Goal: Complete application form

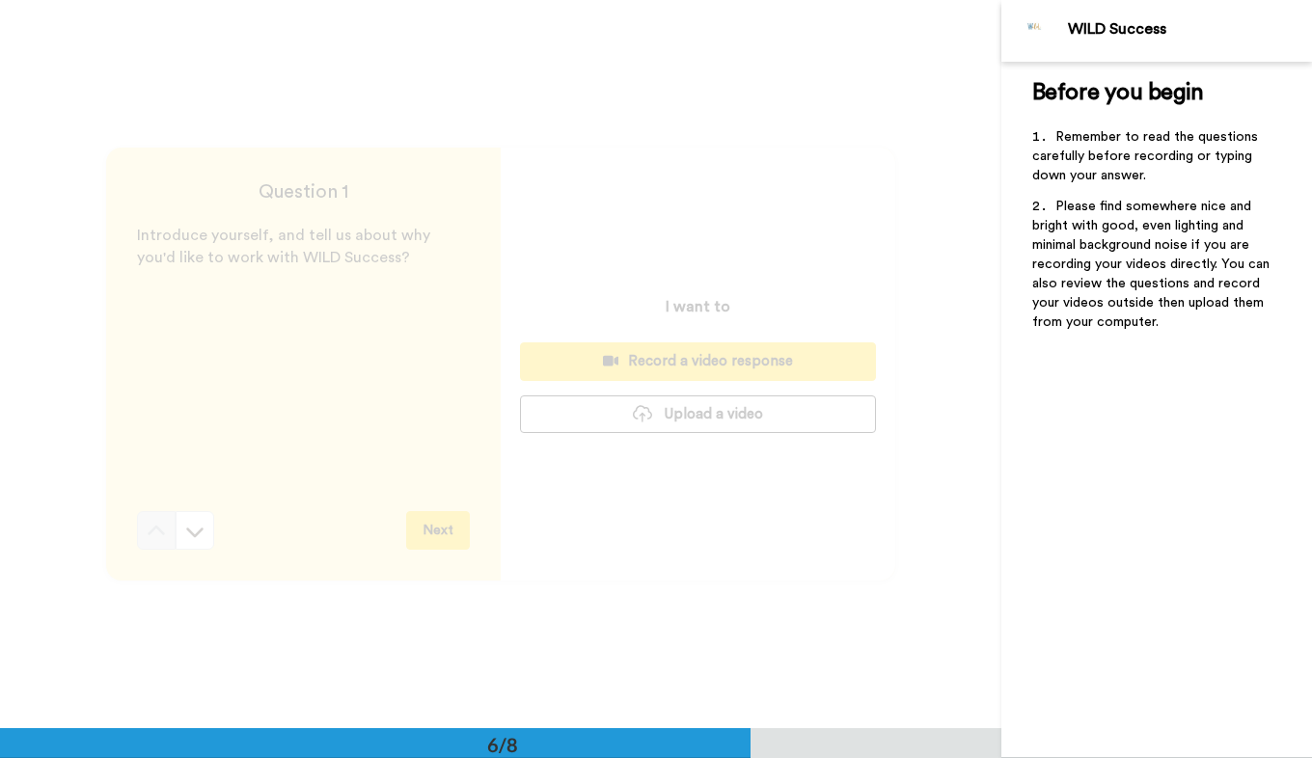
scroll to position [3644, 0]
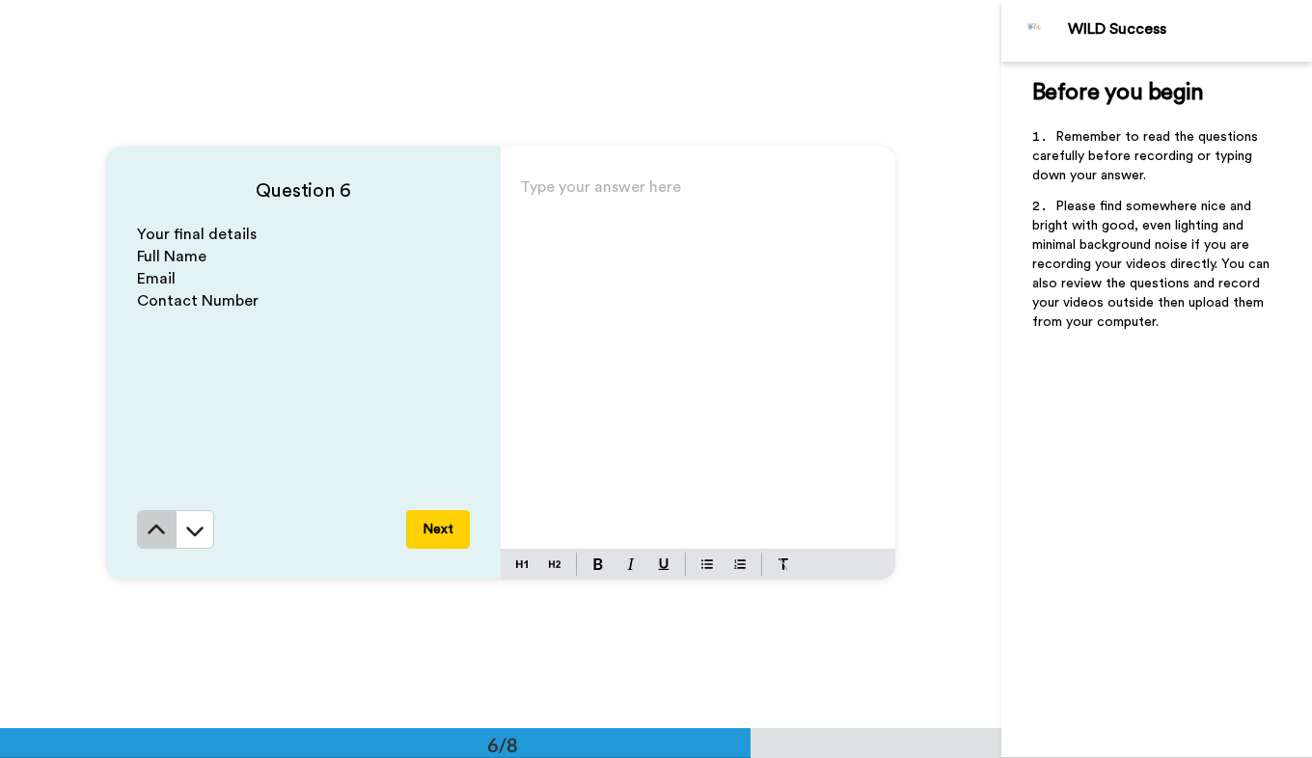
click at [137, 539] on button at bounding box center [156, 529] width 39 height 39
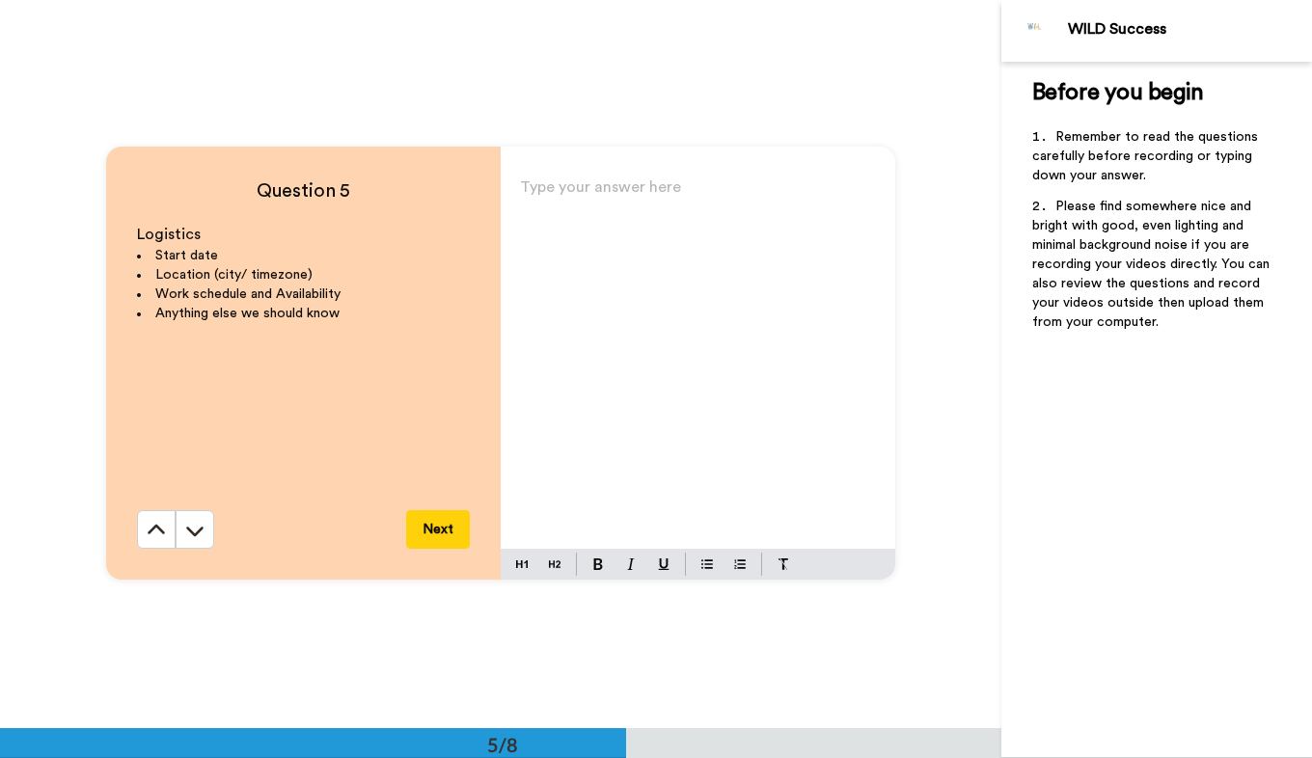
scroll to position [2915, 0]
click at [137, 539] on button at bounding box center [156, 530] width 39 height 39
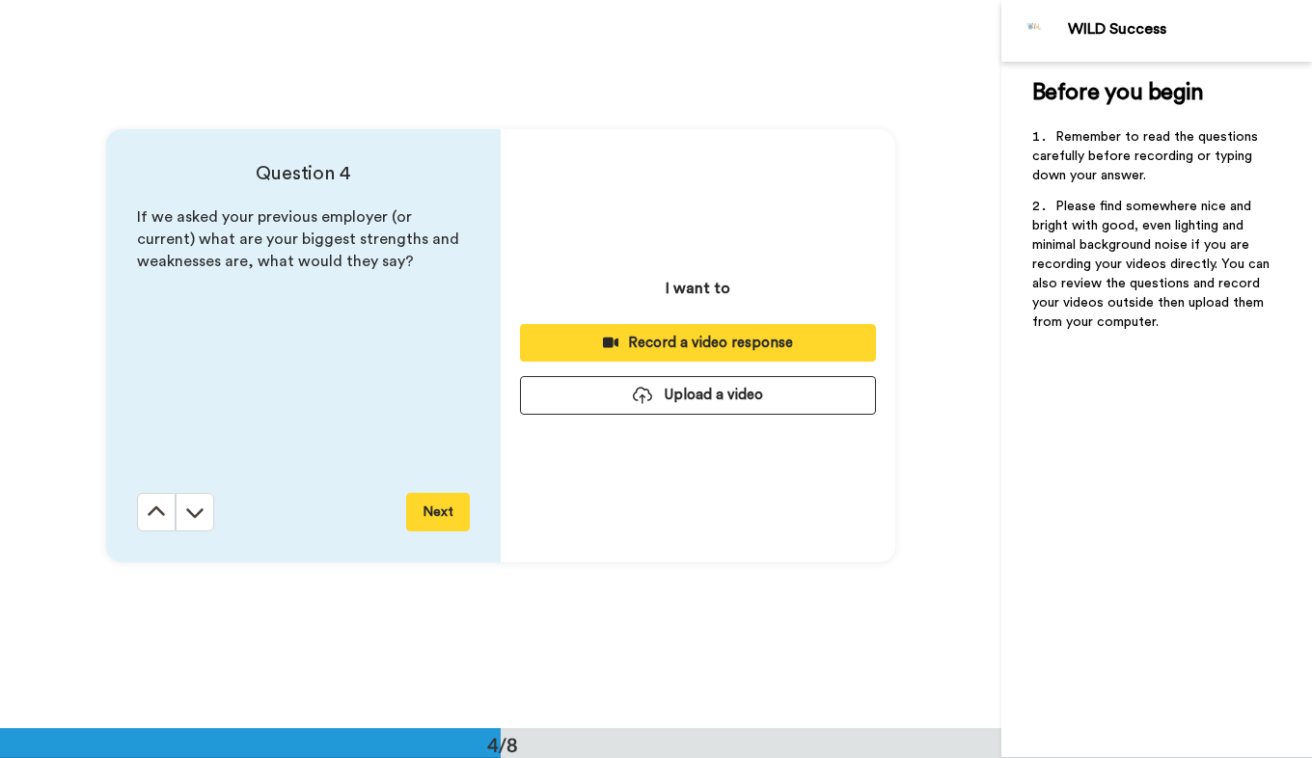
scroll to position [2186, 0]
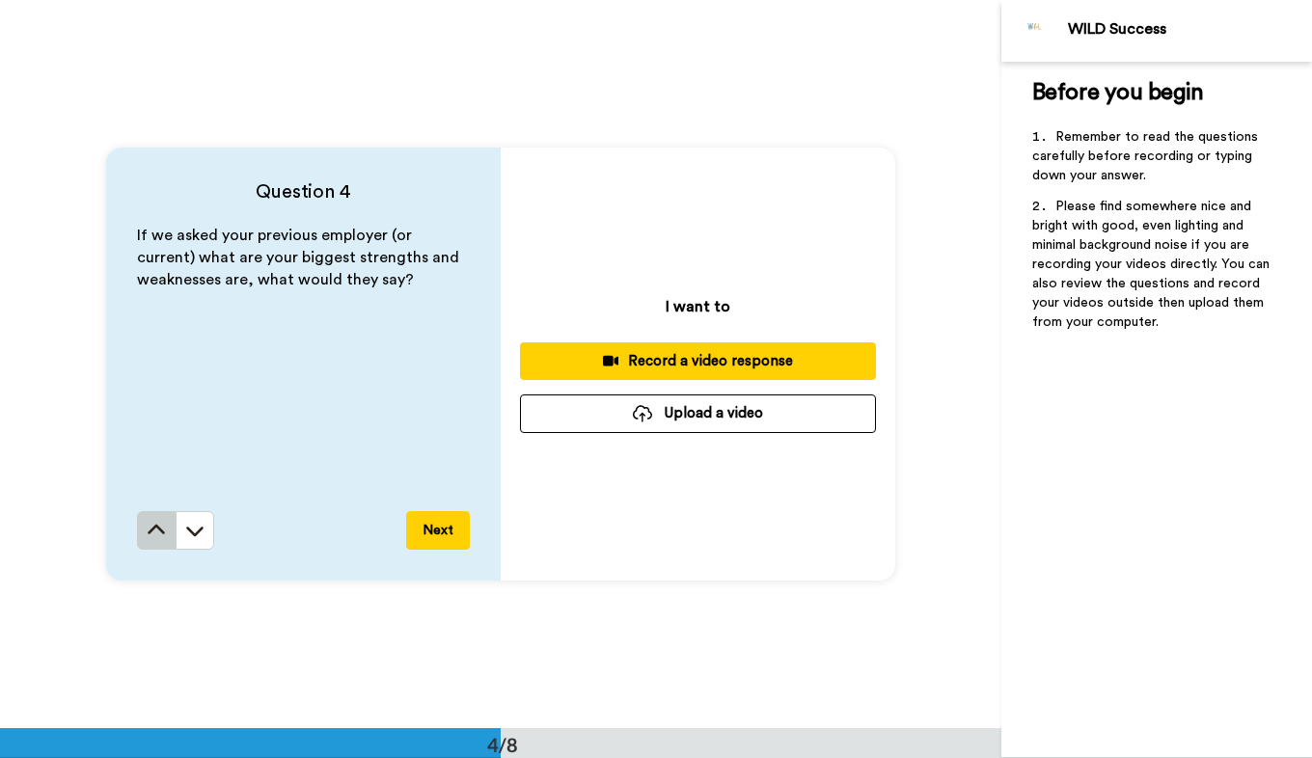
click at [140, 538] on button at bounding box center [156, 530] width 39 height 39
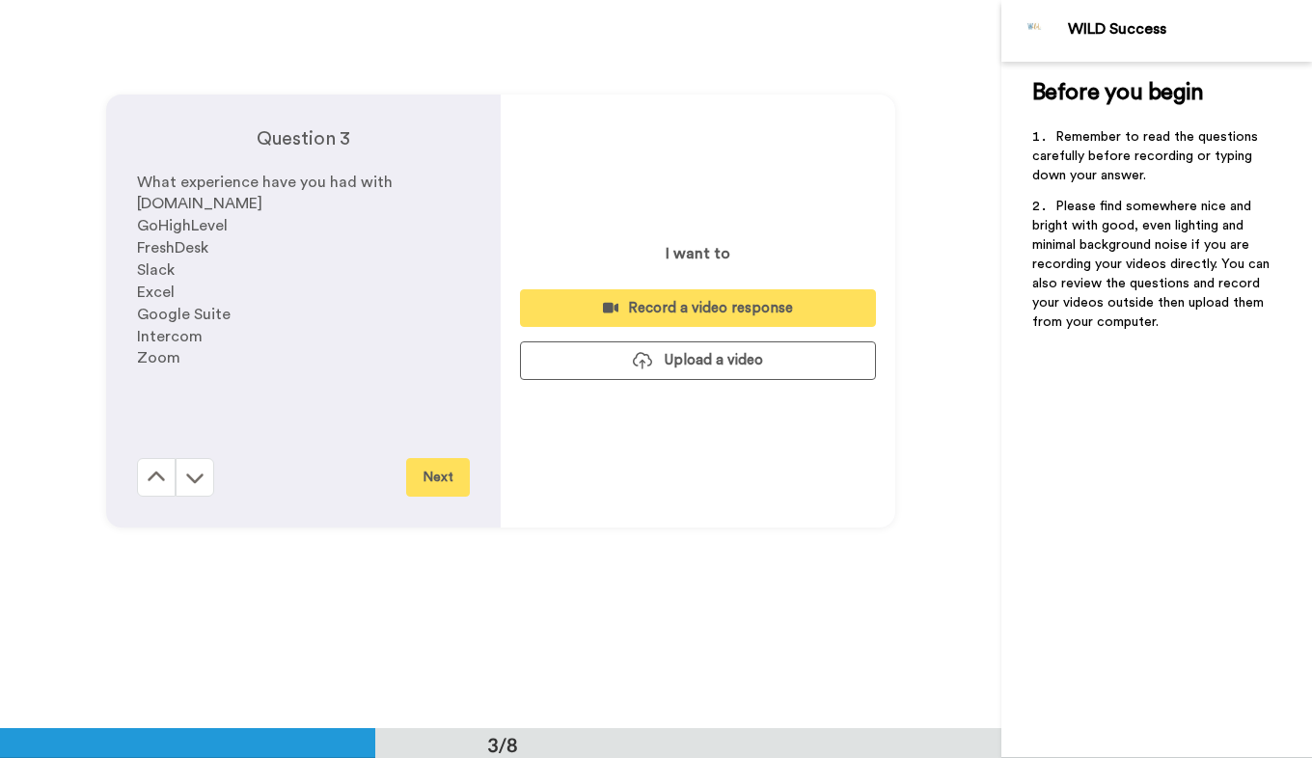
scroll to position [1458, 0]
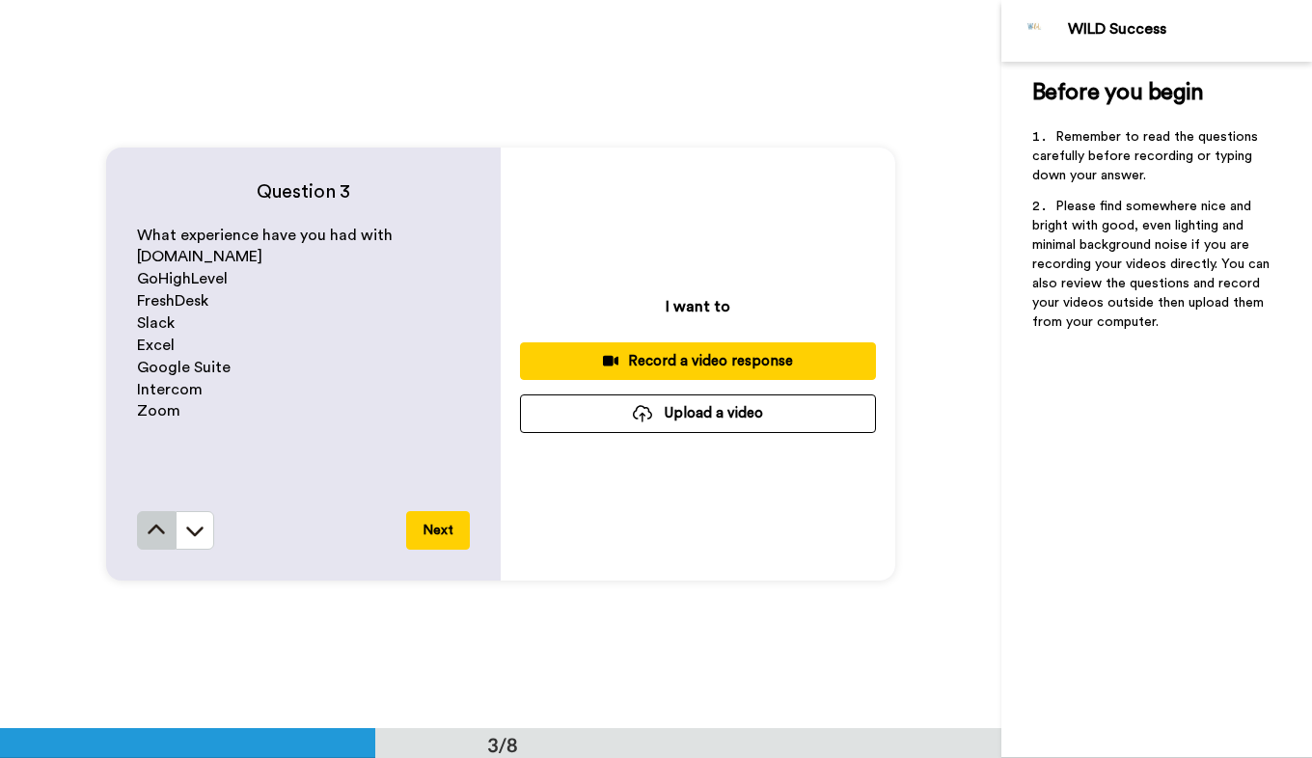
click at [142, 544] on button at bounding box center [156, 530] width 39 height 39
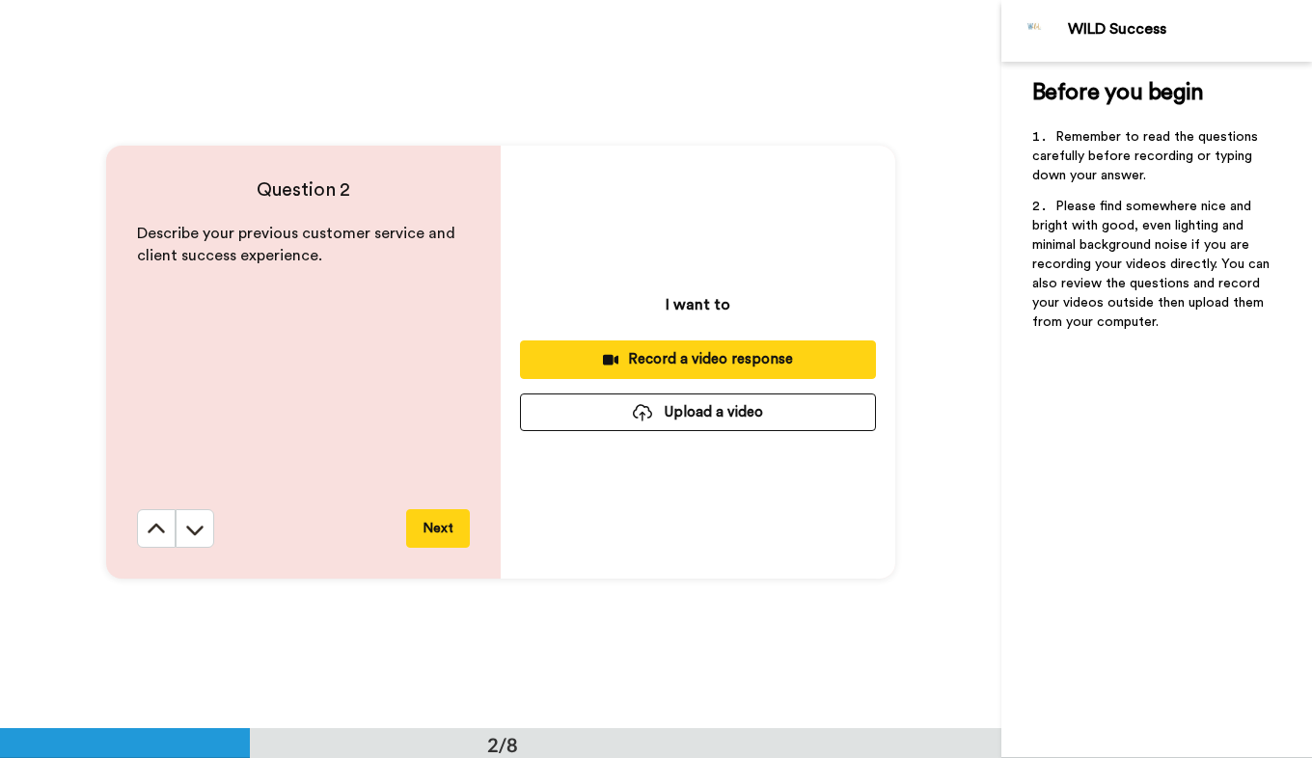
scroll to position [729, 0]
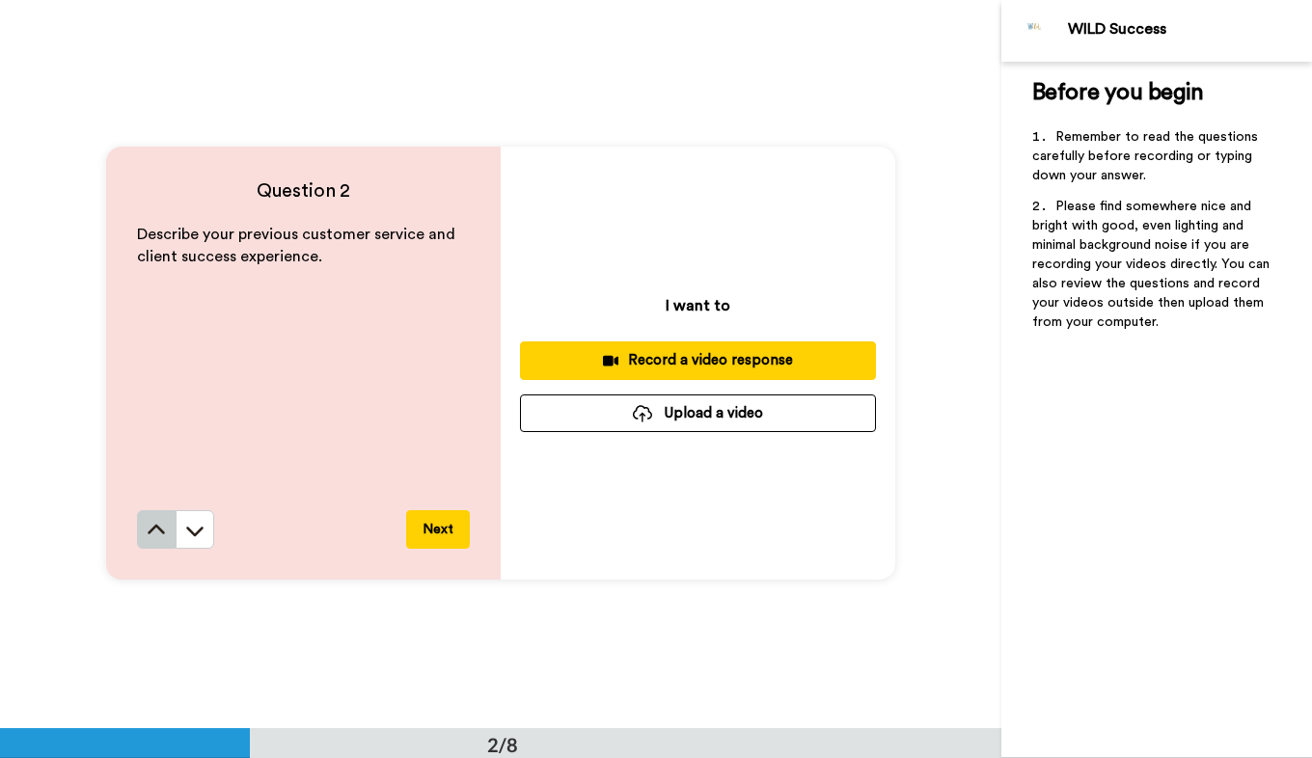
click at [147, 523] on icon at bounding box center [156, 530] width 19 height 19
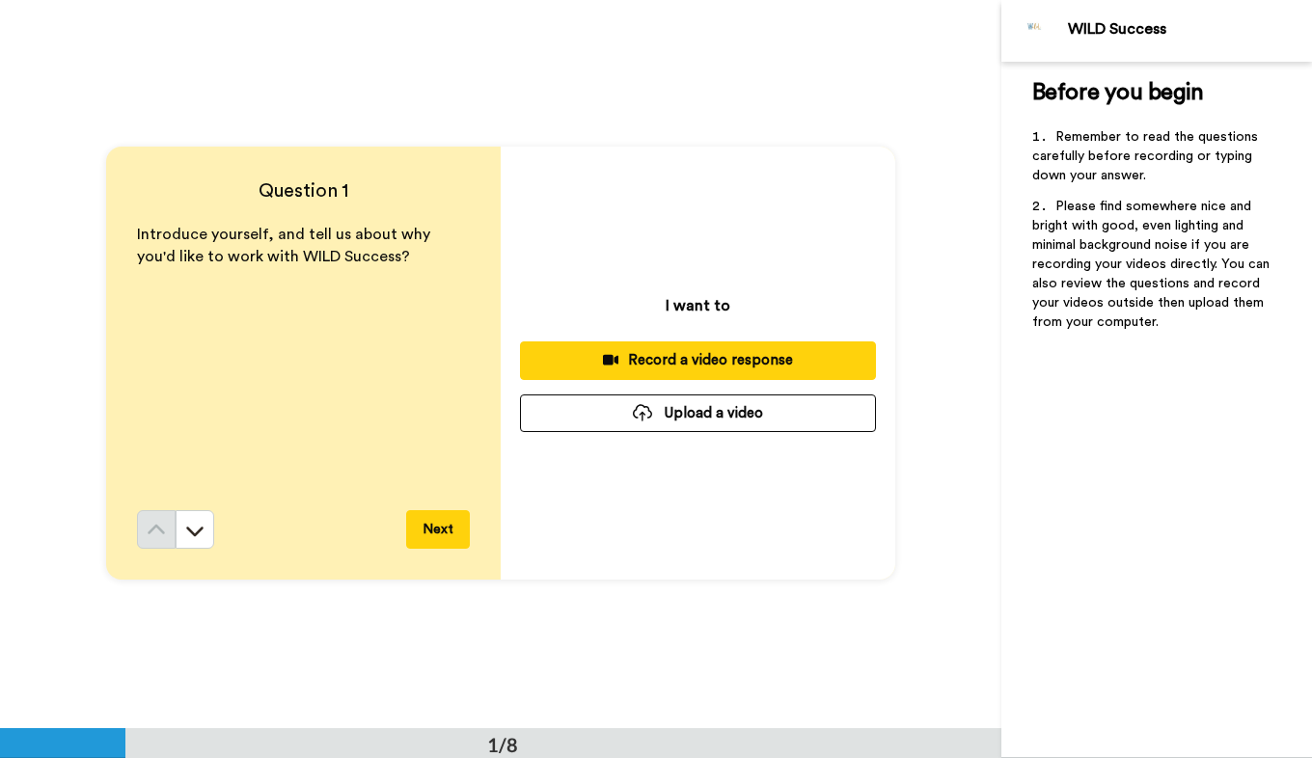
scroll to position [0, 0]
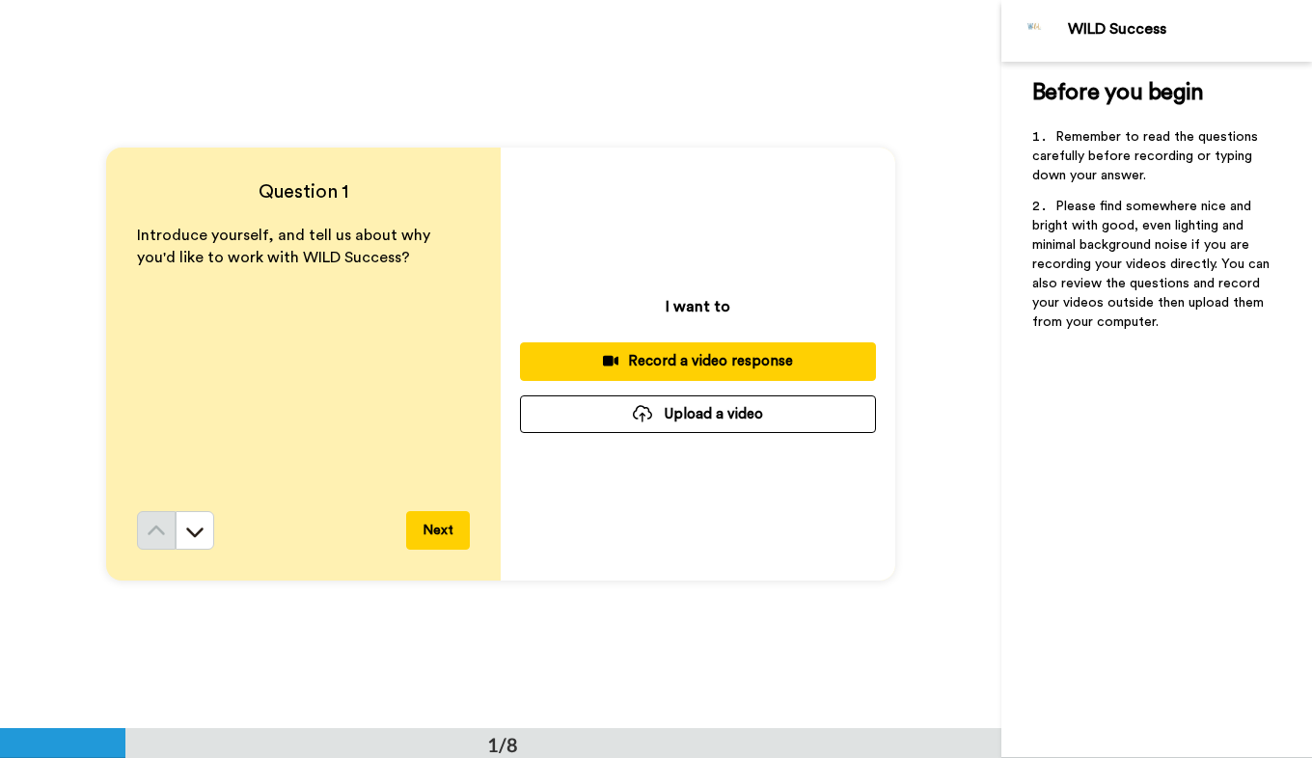
click at [173, 91] on div "Question 1 Introduce yourself, and tell us about why you'd like to work with WI…" at bounding box center [500, 364] width 1001 height 728
click at [189, 529] on icon at bounding box center [194, 531] width 19 height 19
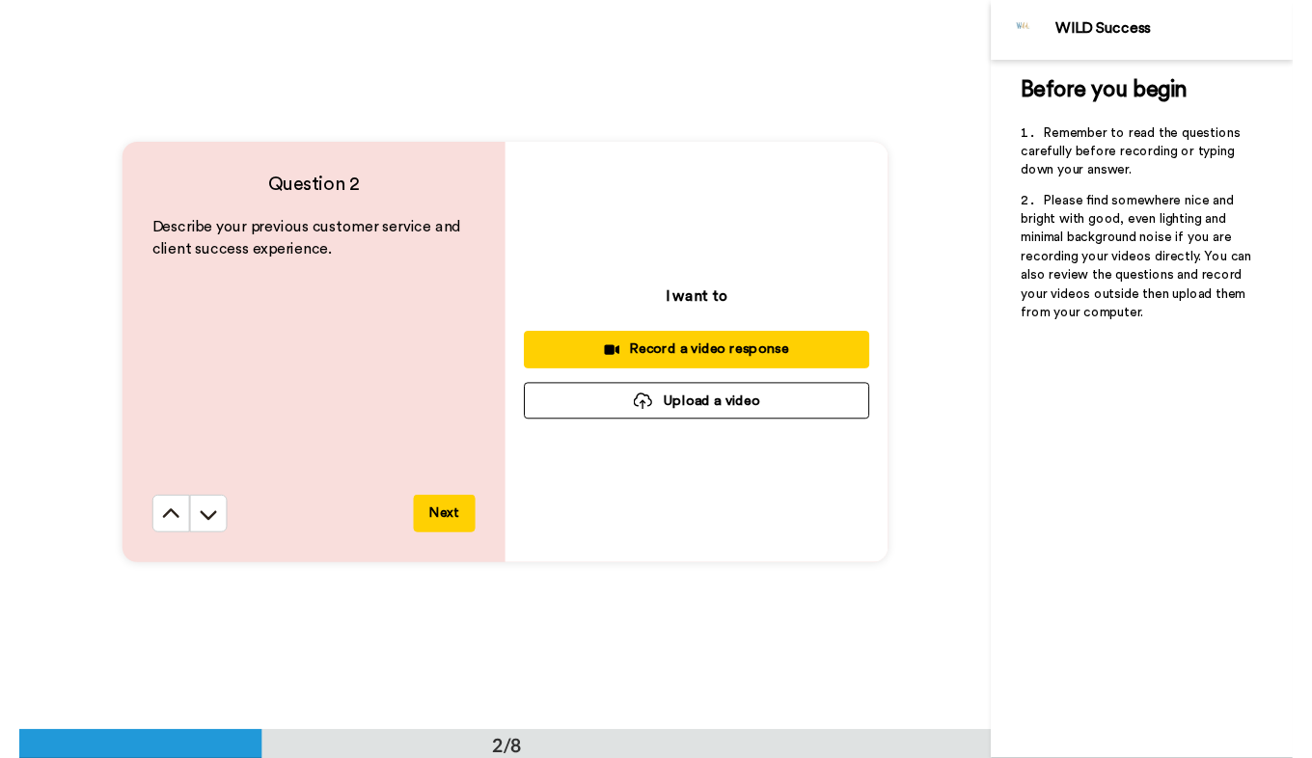
scroll to position [729, 0]
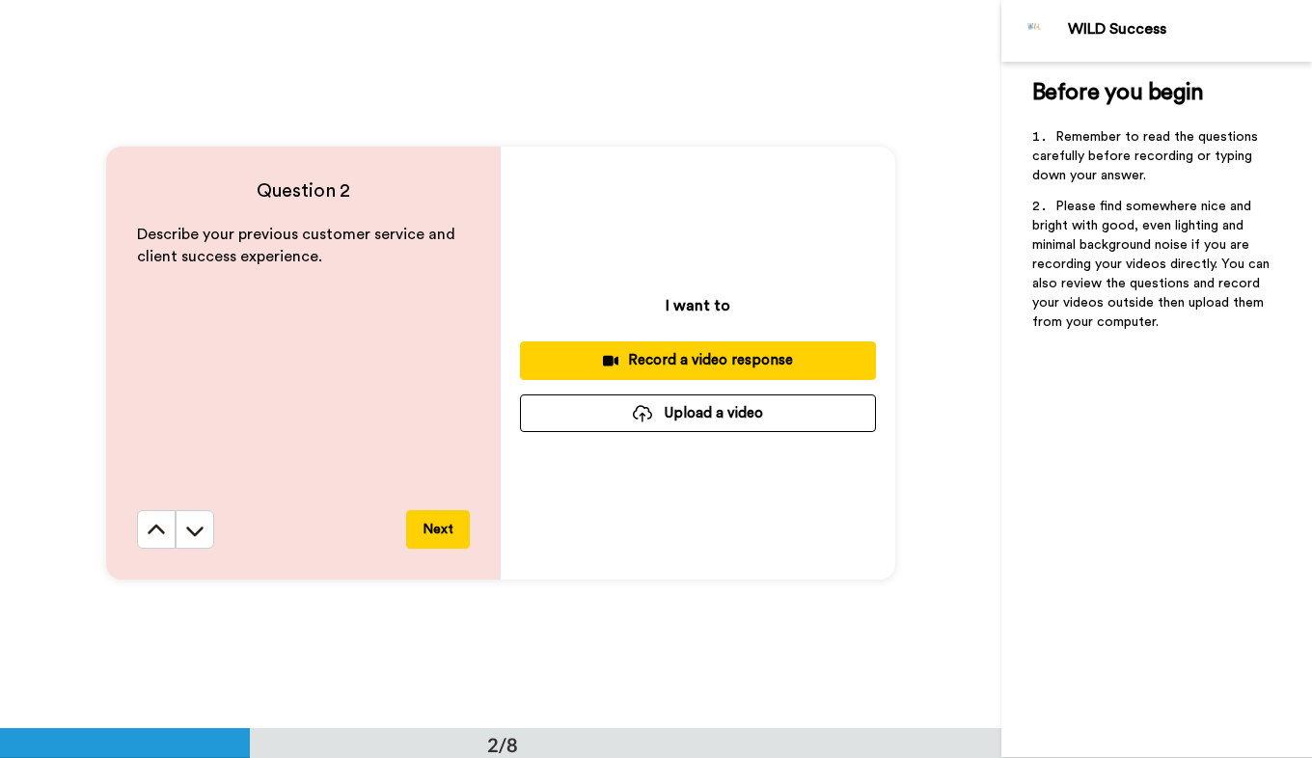
click at [137, 510] on button at bounding box center [156, 529] width 39 height 39
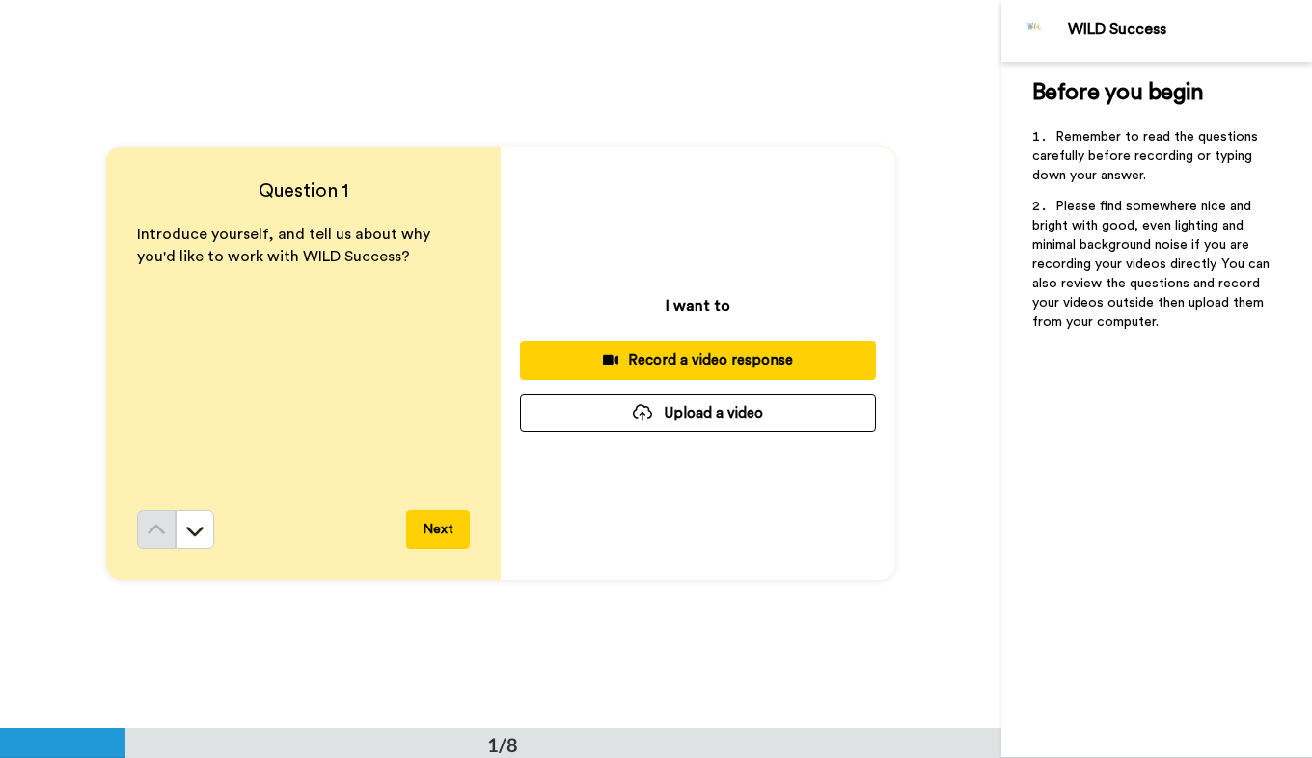
scroll to position [0, 0]
click at [696, 415] on button "Upload a video" at bounding box center [698, 415] width 356 height 38
click at [679, 420] on button "Upload a video" at bounding box center [698, 415] width 356 height 38
click at [706, 364] on div "Record a video response" at bounding box center [697, 361] width 325 height 20
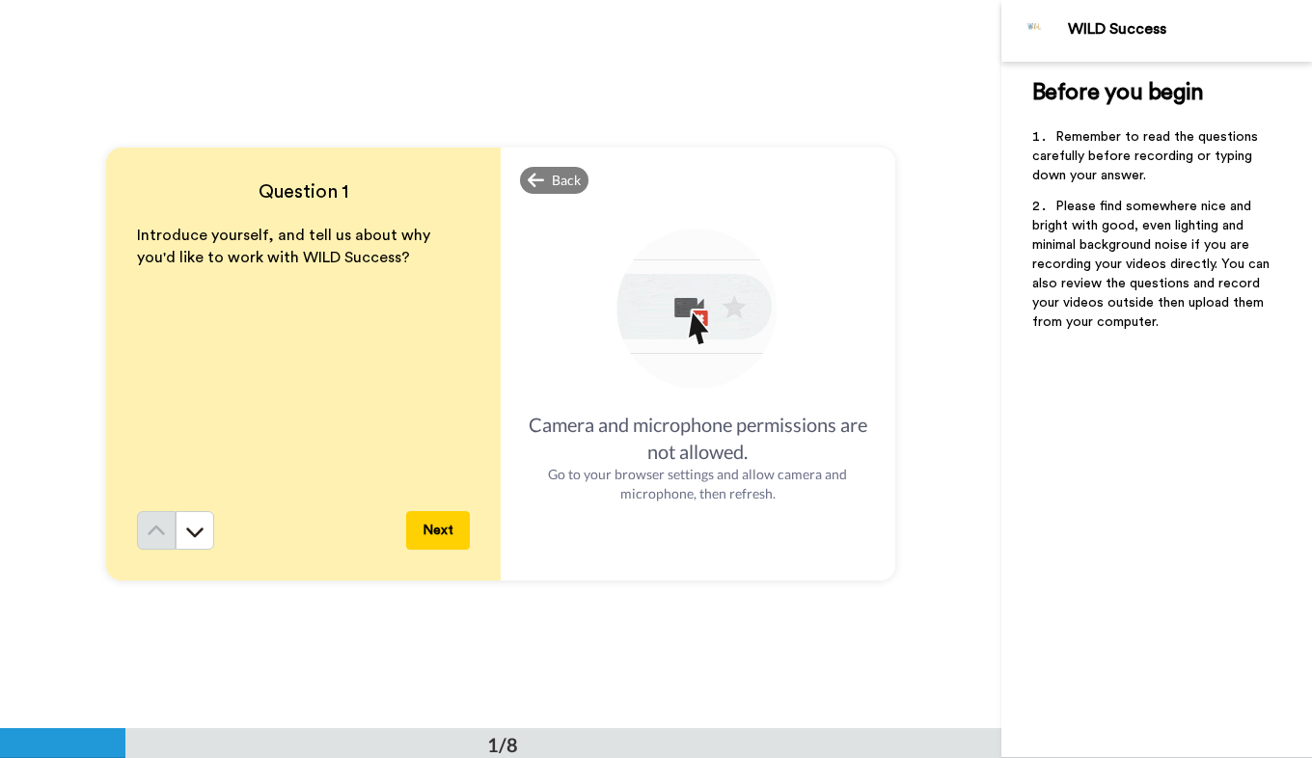
click at [645, 354] on img at bounding box center [698, 311] width 170 height 170
click at [555, 175] on span "Back" at bounding box center [566, 180] width 29 height 19
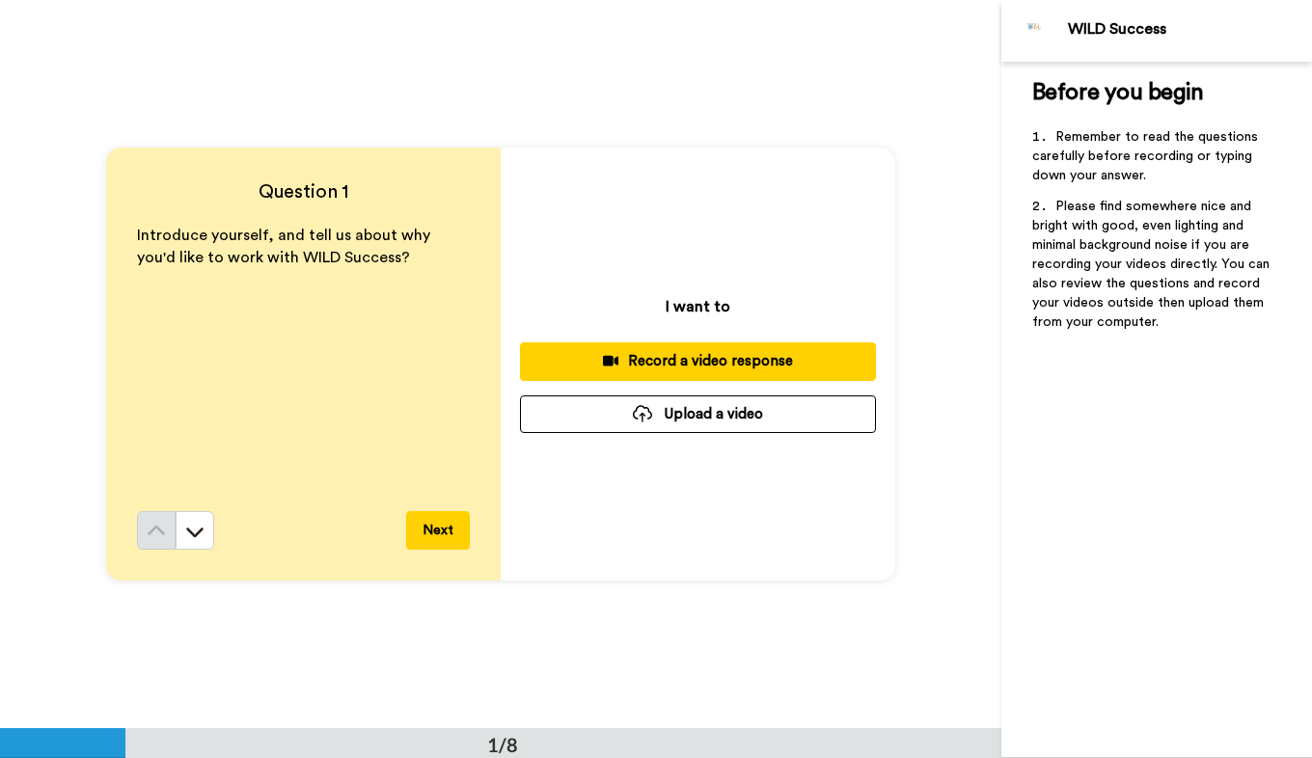
click at [709, 425] on button "Upload a video" at bounding box center [698, 415] width 356 height 38
click at [685, 369] on div "Record a video response" at bounding box center [697, 361] width 325 height 20
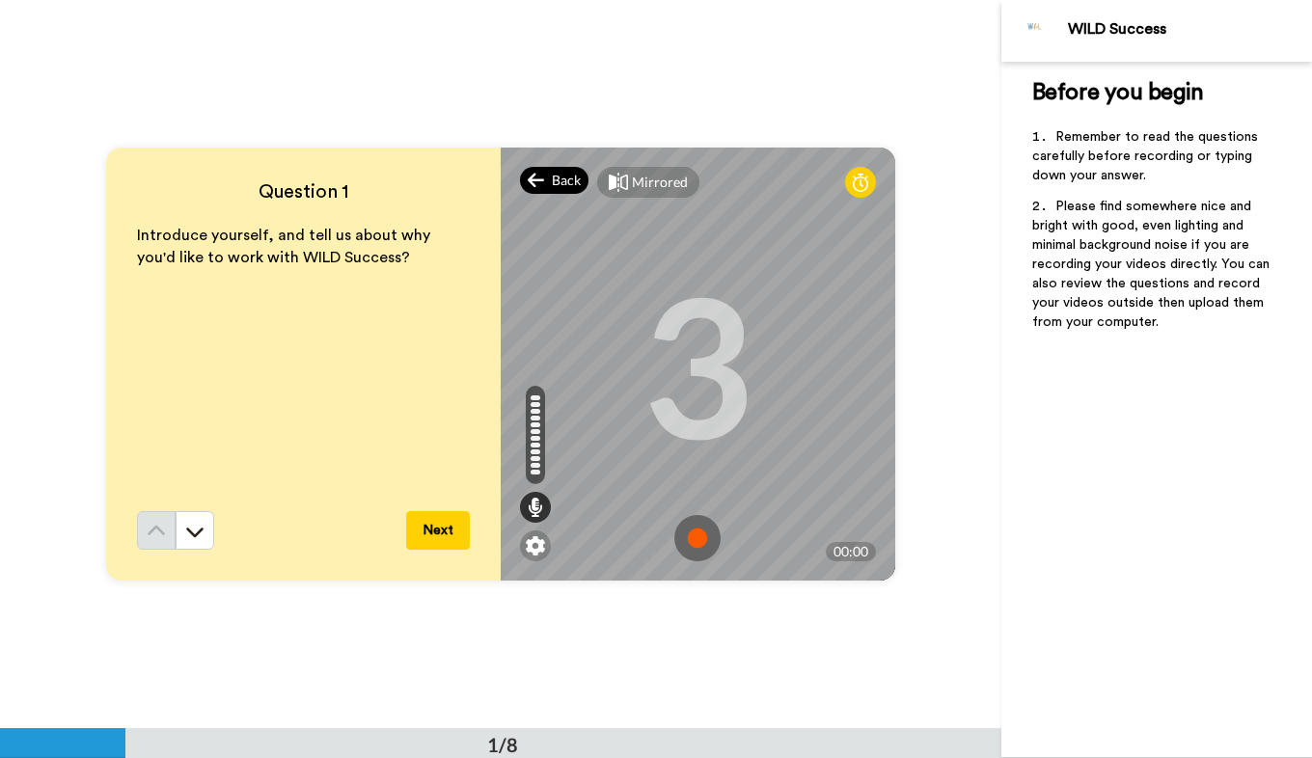
click at [552, 180] on span "Back" at bounding box center [566, 180] width 29 height 19
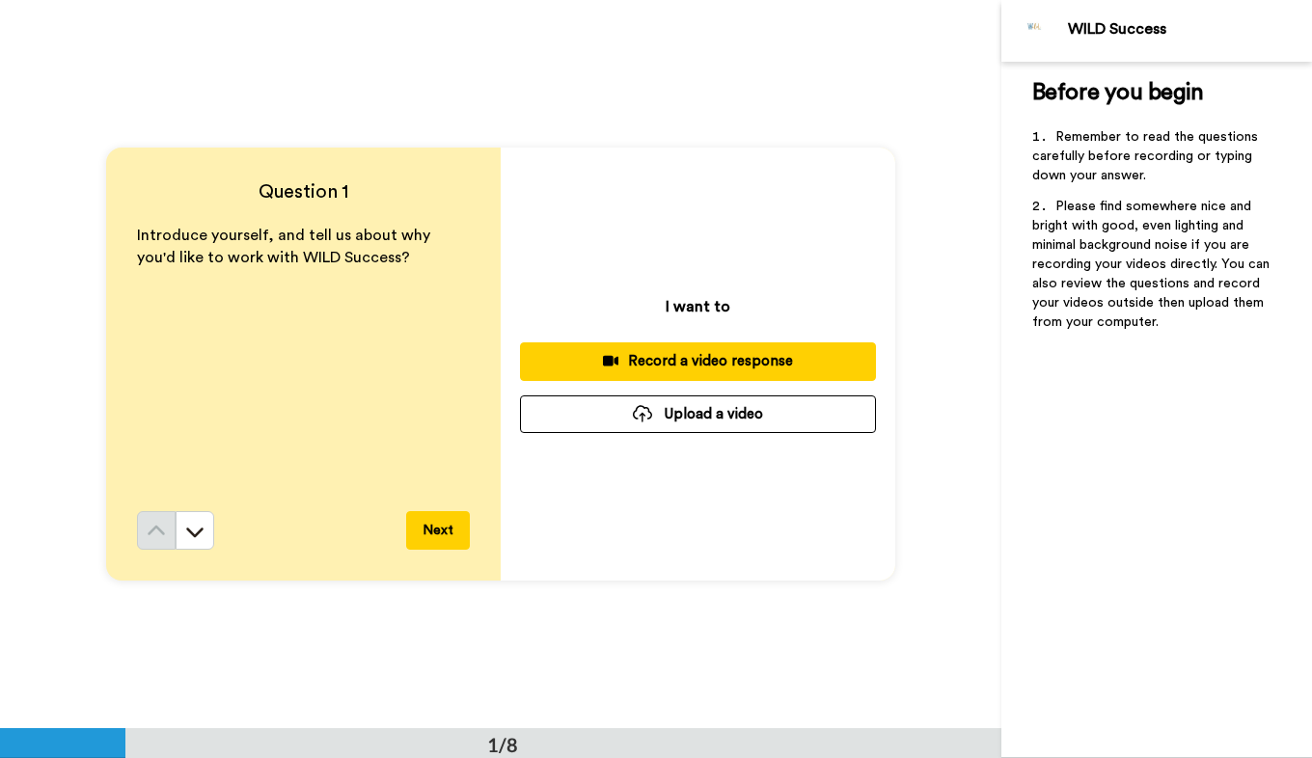
click at [702, 426] on button "Upload a video" at bounding box center [698, 415] width 356 height 38
click at [702, 411] on button "Upload a video" at bounding box center [698, 415] width 356 height 38
click at [928, 549] on div "Question 1 Introduce yourself, and tell us about why you'd like to work with WI…" at bounding box center [500, 364] width 1001 height 728
click at [192, 530] on icon at bounding box center [194, 531] width 19 height 19
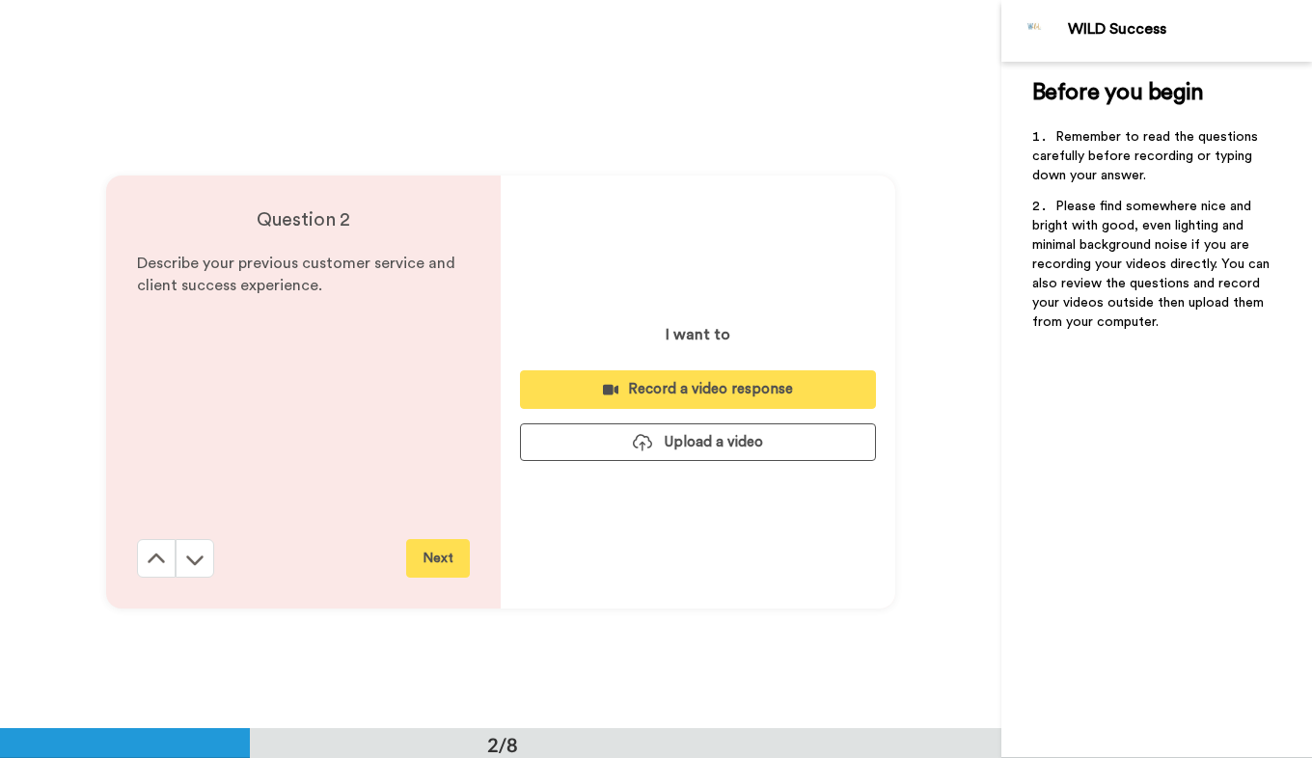
scroll to position [729, 0]
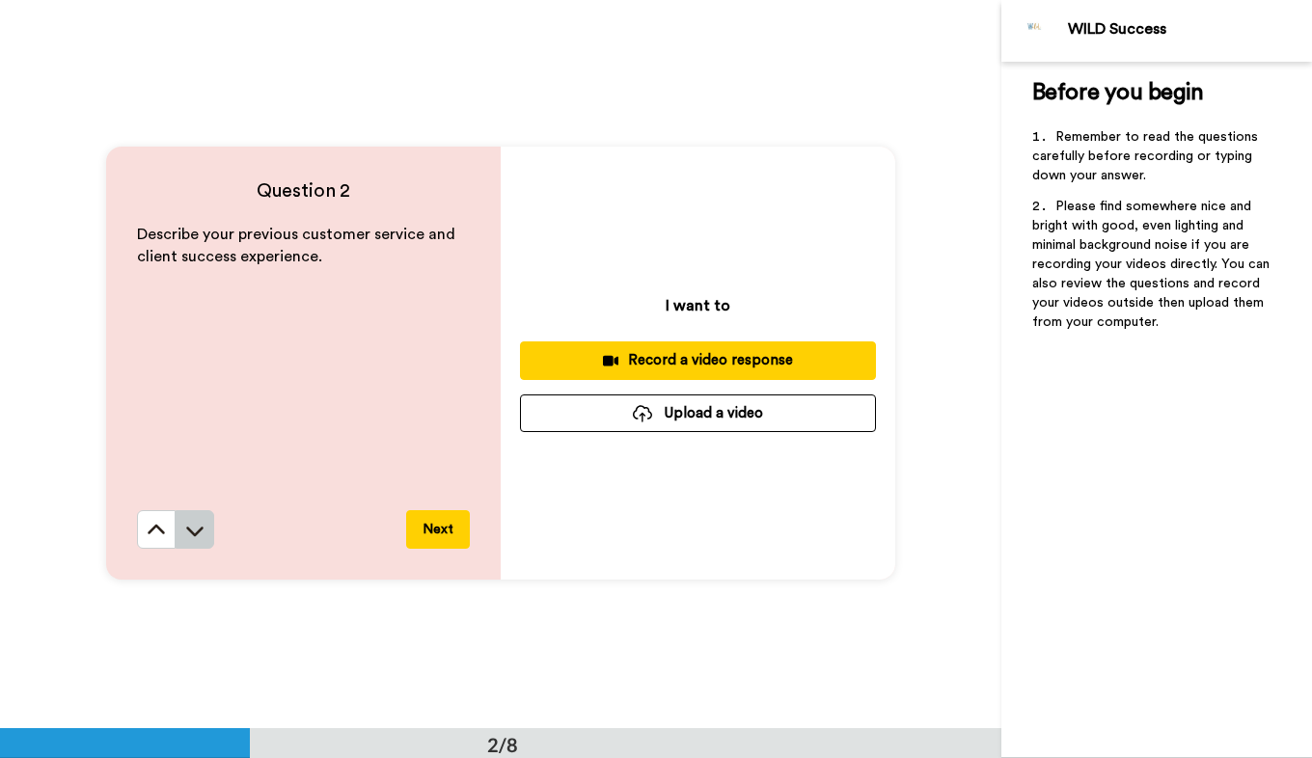
click at [193, 525] on icon at bounding box center [194, 530] width 19 height 19
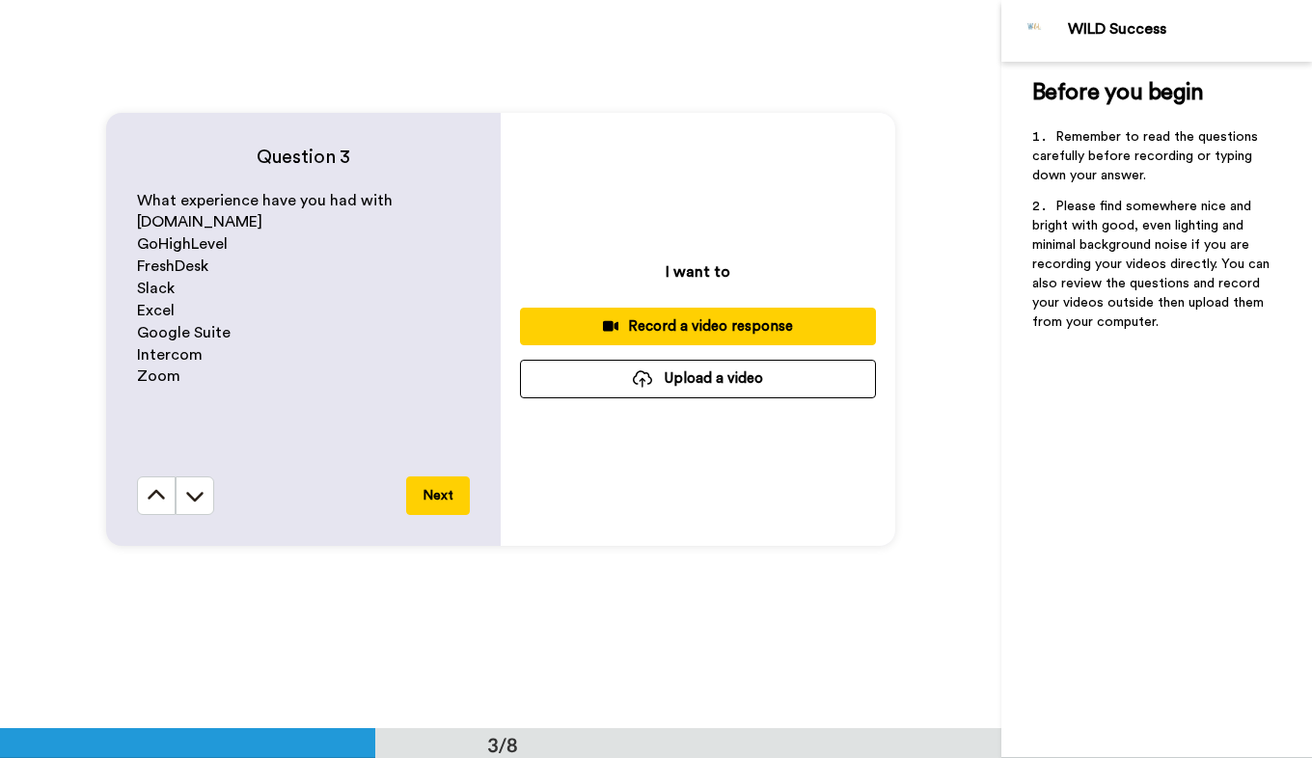
scroll to position [1497, 0]
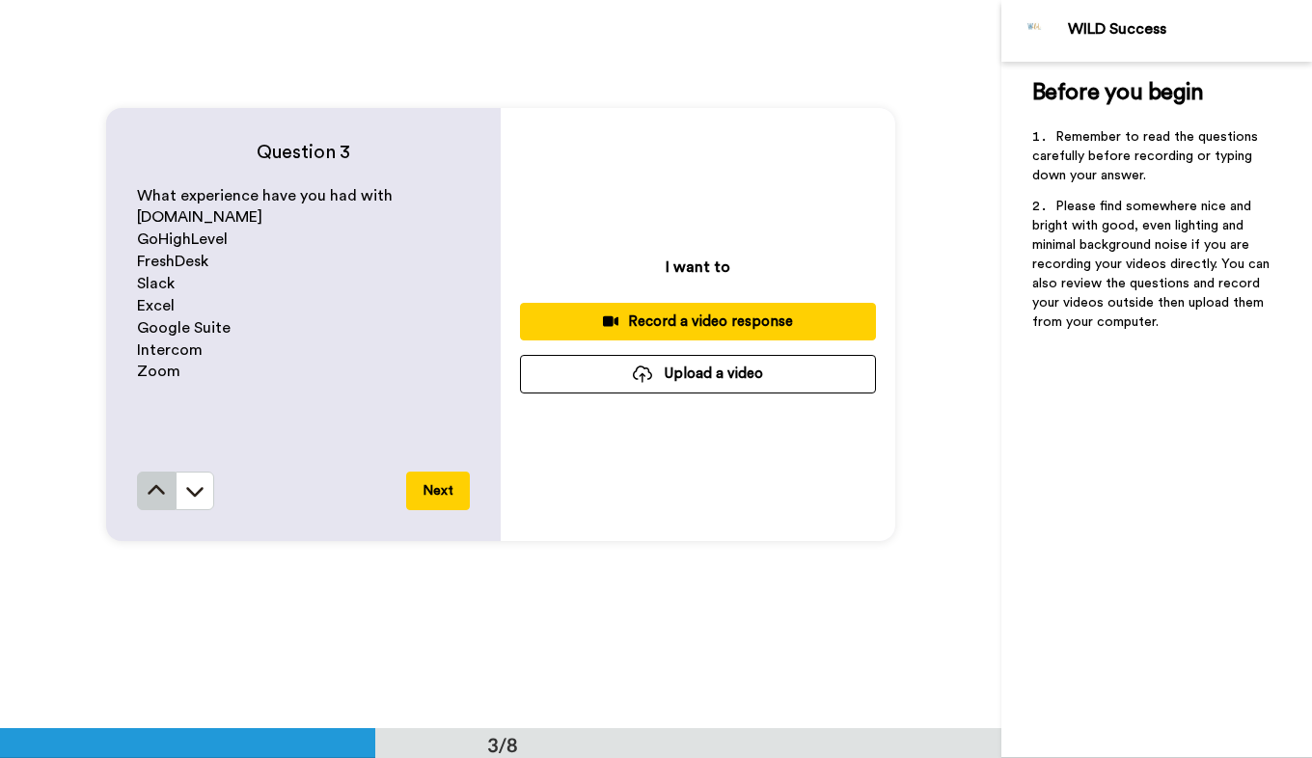
click at [151, 486] on icon at bounding box center [156, 490] width 17 height 10
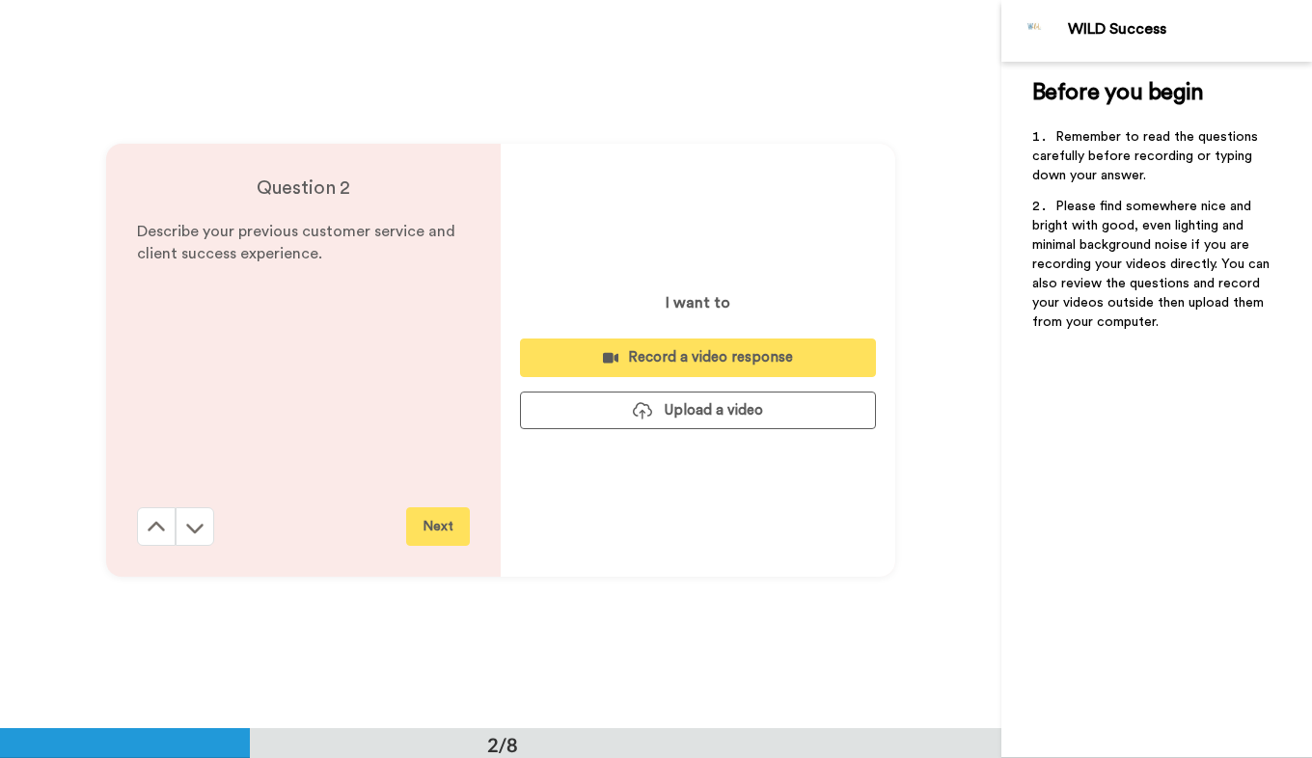
scroll to position [729, 0]
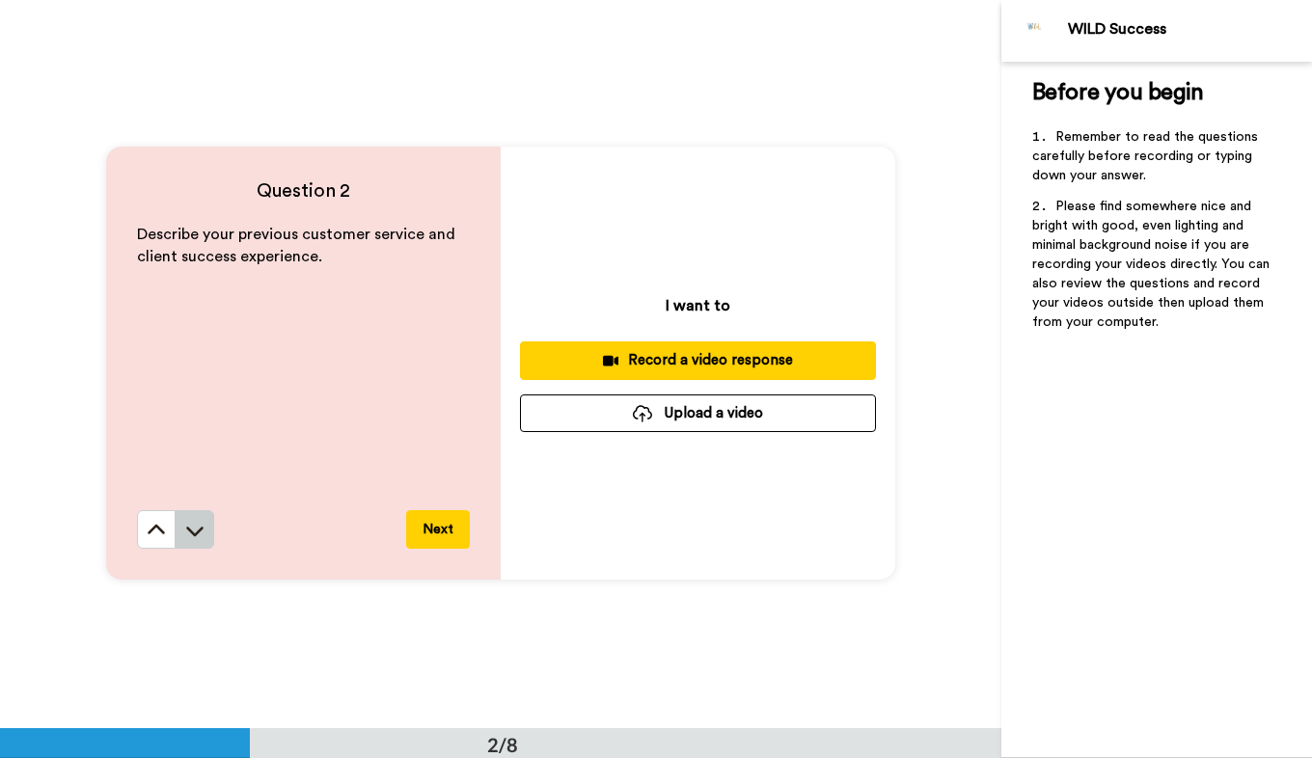
click at [194, 526] on icon at bounding box center [194, 530] width 19 height 19
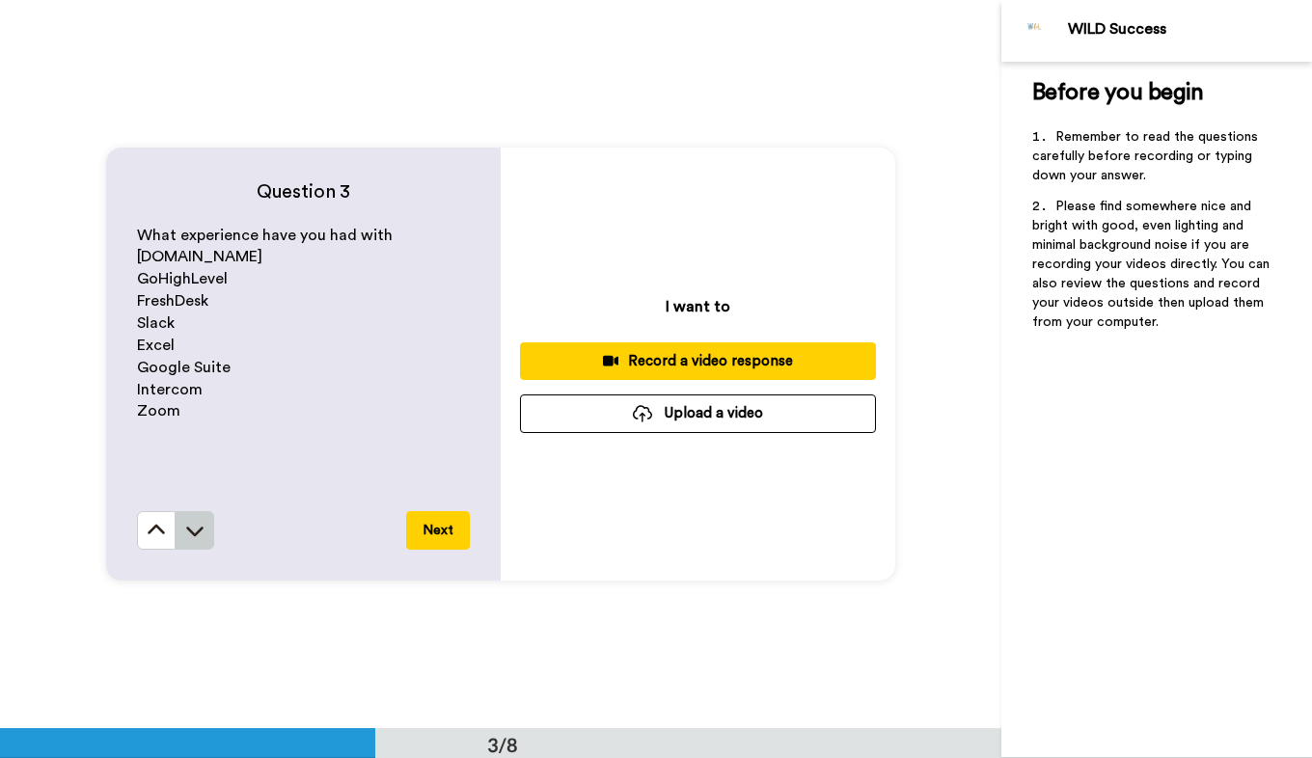
click at [194, 534] on icon at bounding box center [194, 530] width 19 height 19
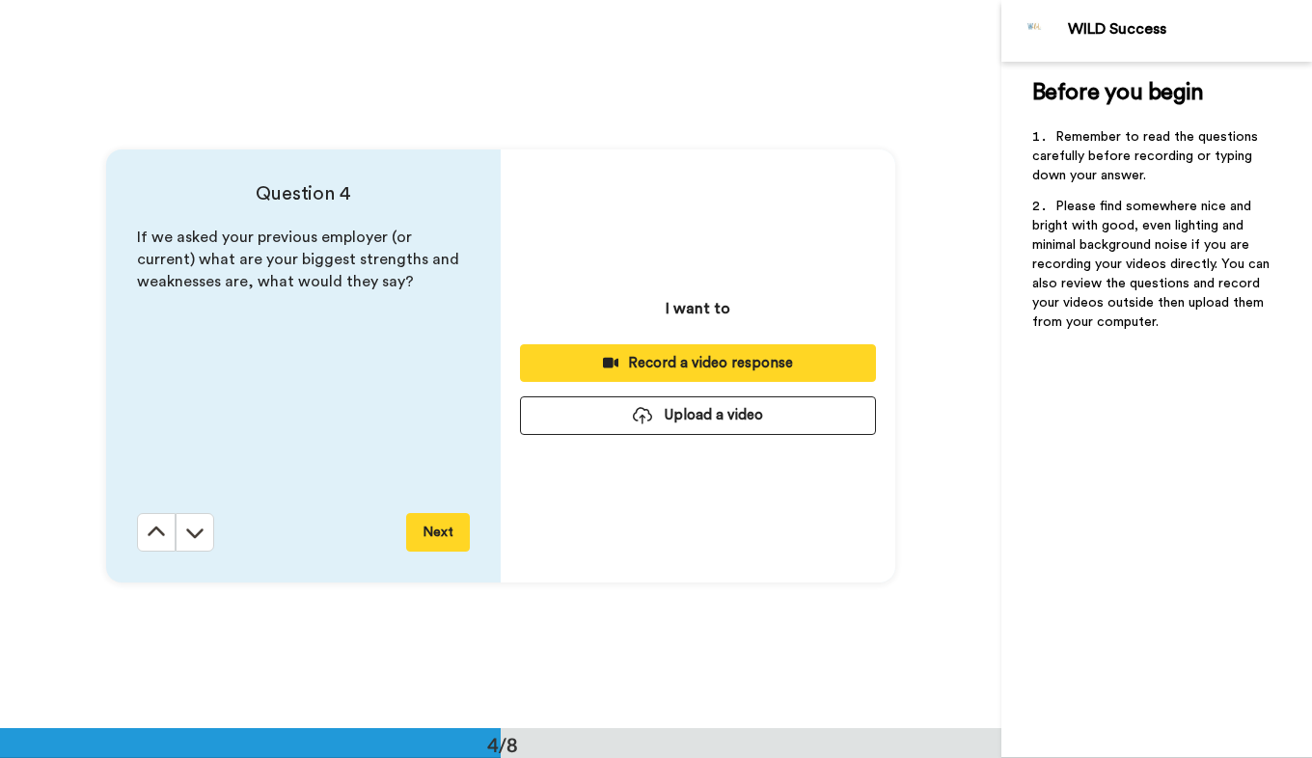
scroll to position [2186, 0]
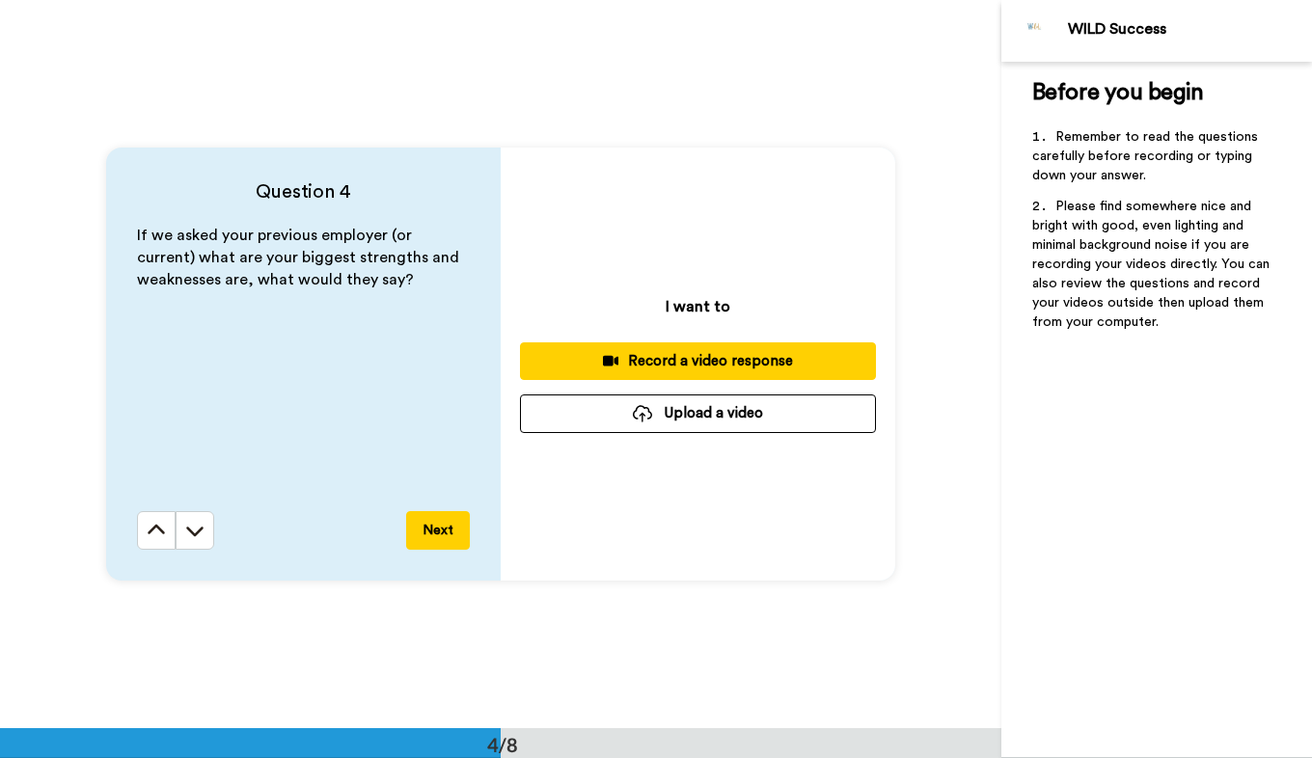
click at [434, 542] on button "Next" at bounding box center [438, 530] width 64 height 39
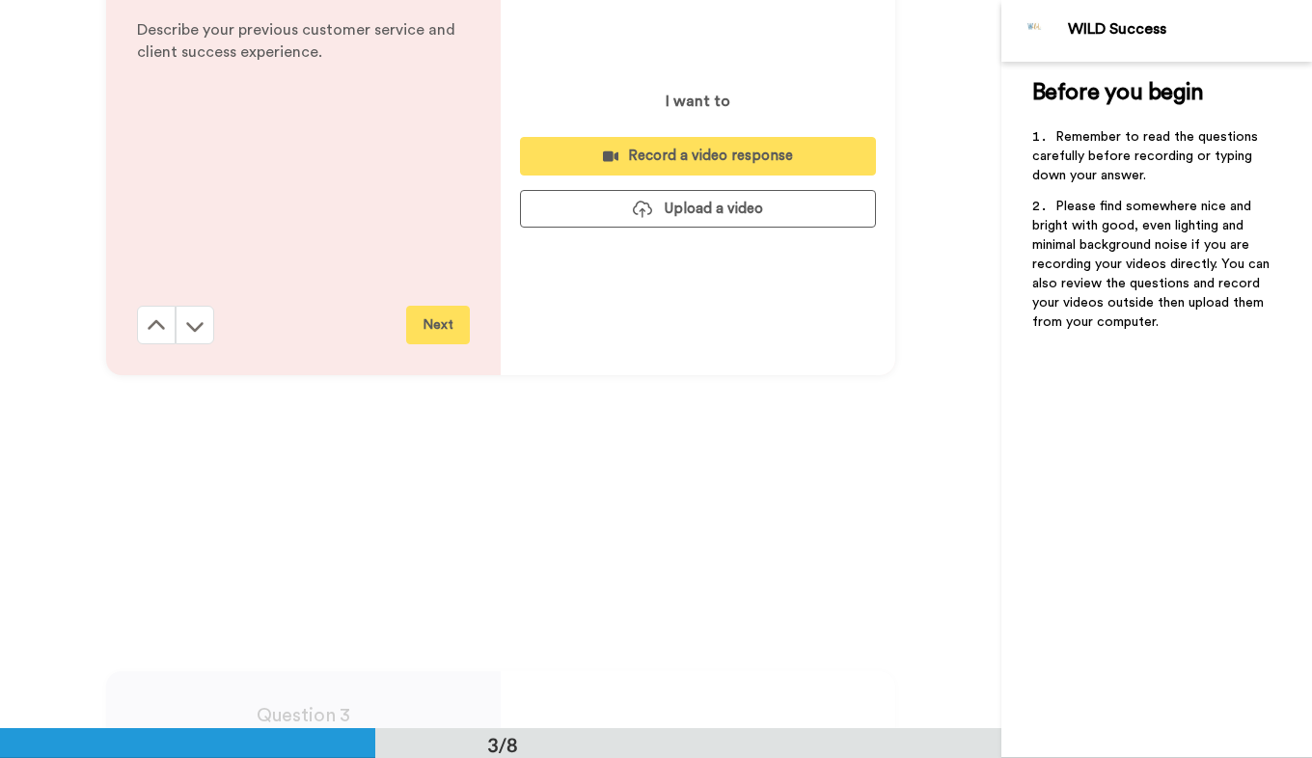
scroll to position [1275, 0]
